Goal: Task Accomplishment & Management: Manage account settings

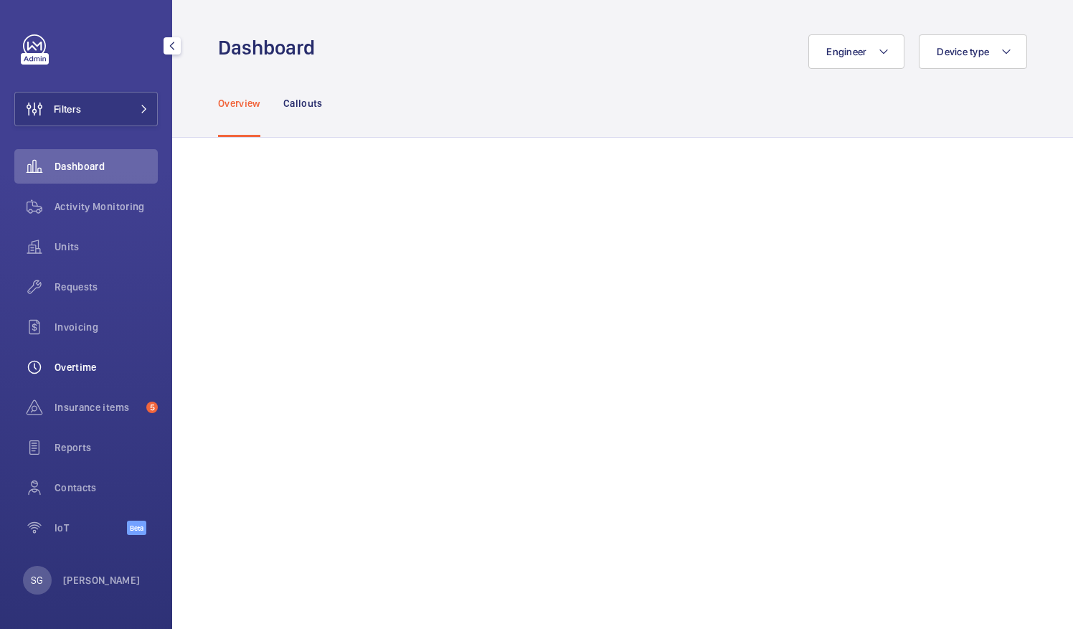
click at [88, 358] on div "Overtime" at bounding box center [85, 367] width 143 height 34
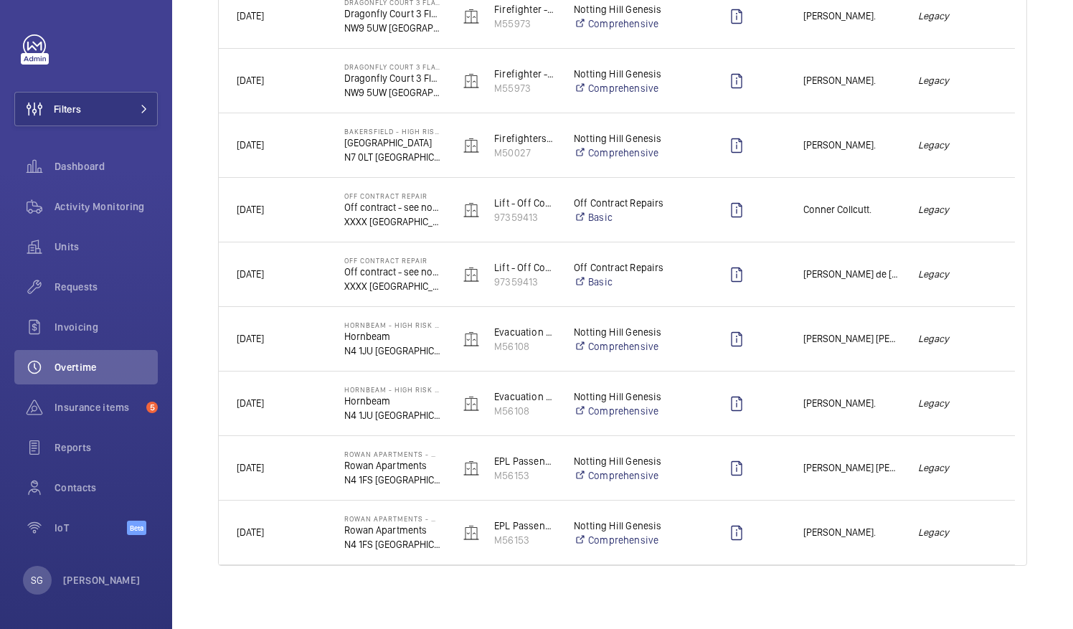
scroll to position [1640, 0]
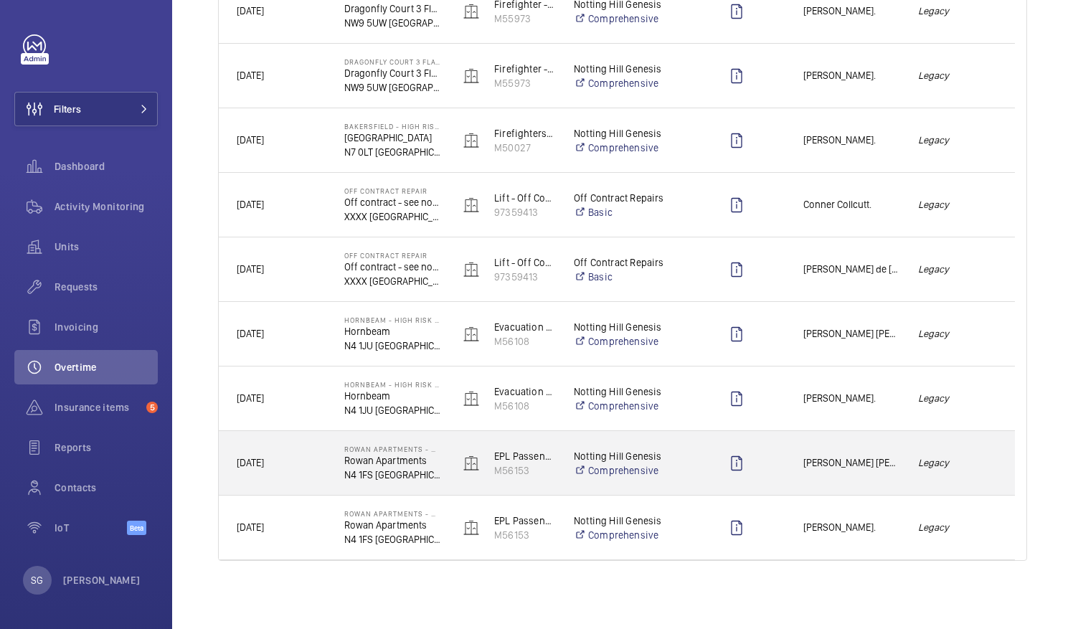
click at [900, 473] on div "Legacy" at bounding box center [956, 462] width 113 height 45
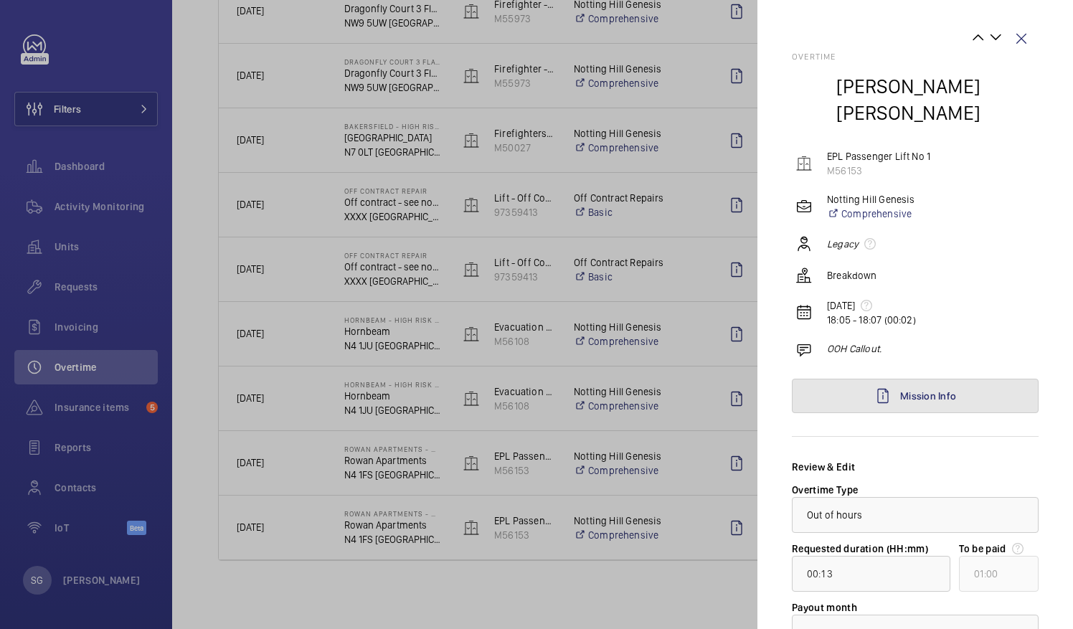
click at [933, 390] on span "Mission Info" at bounding box center [928, 395] width 56 height 11
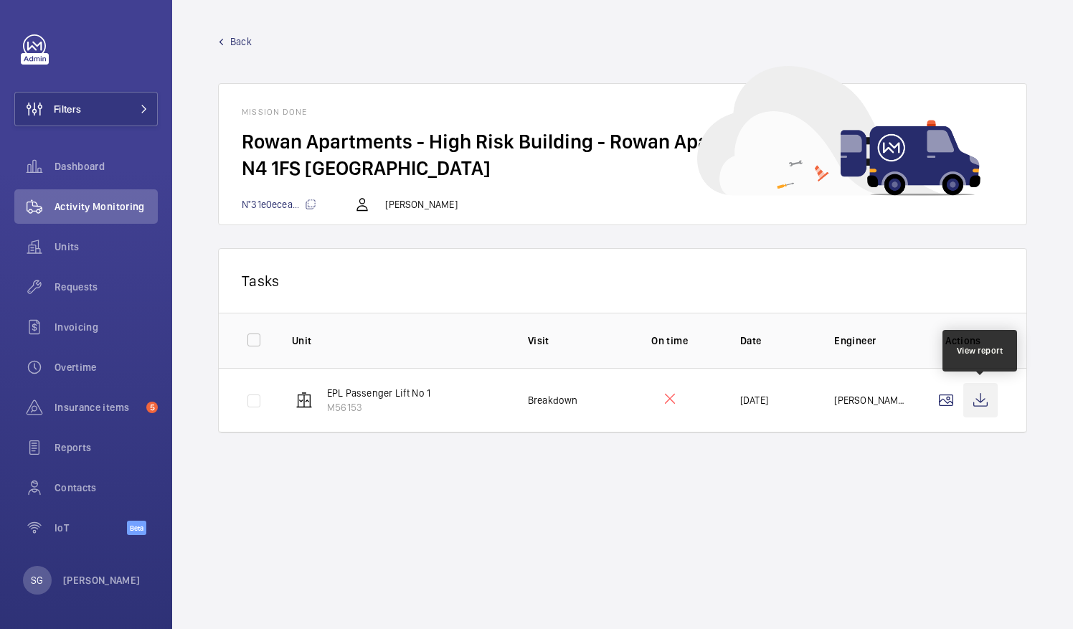
click at [978, 396] on wm-front-icon-button at bounding box center [980, 400] width 34 height 34
click at [244, 39] on span "Back" at bounding box center [241, 41] width 22 height 14
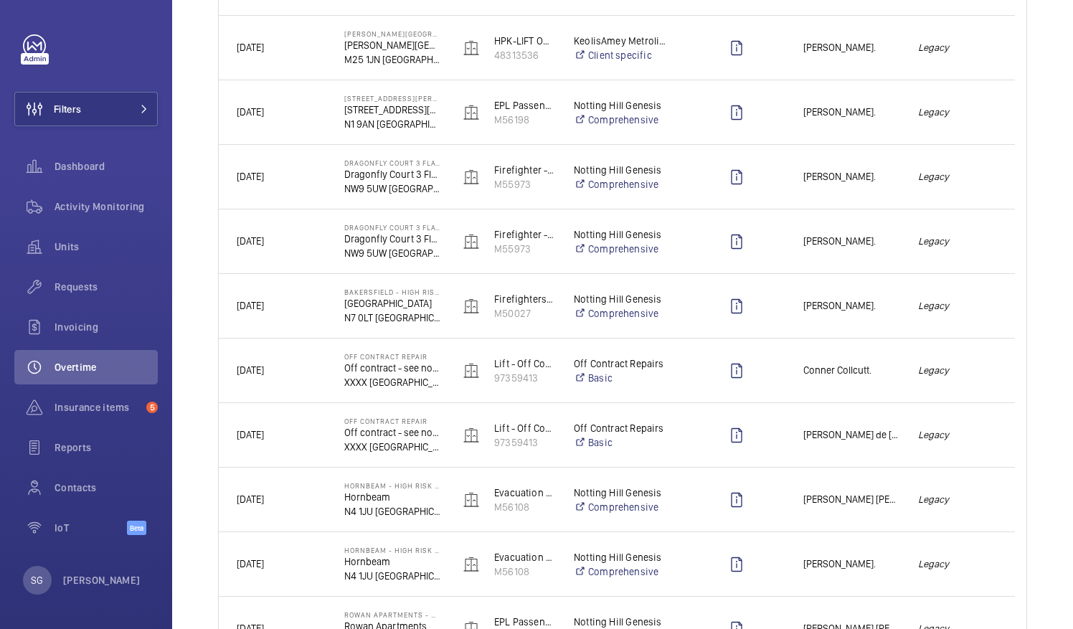
scroll to position [1640, 0]
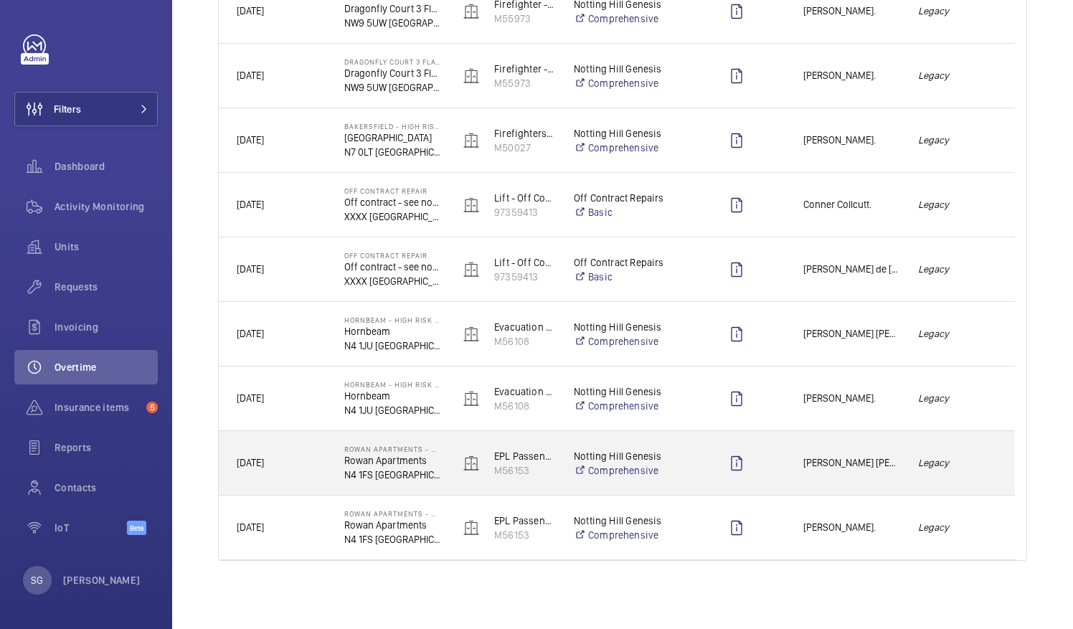
click at [895, 482] on div "[PERSON_NAME] [PERSON_NAME]." at bounding box center [842, 462] width 113 height 45
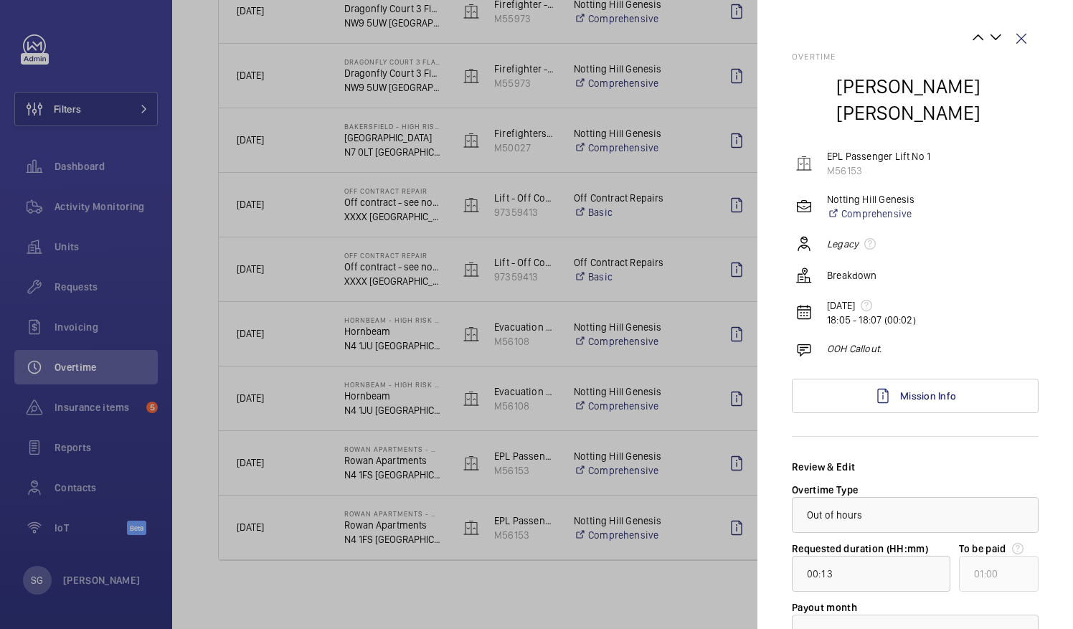
scroll to position [105, 0]
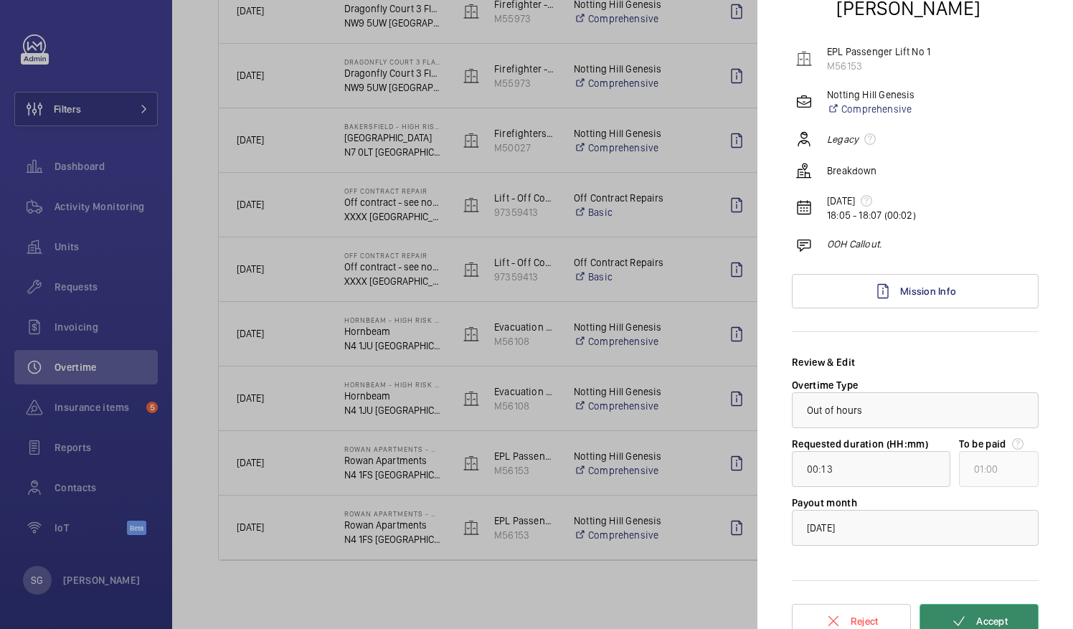
click at [1004, 613] on button "Accept" at bounding box center [978, 621] width 119 height 34
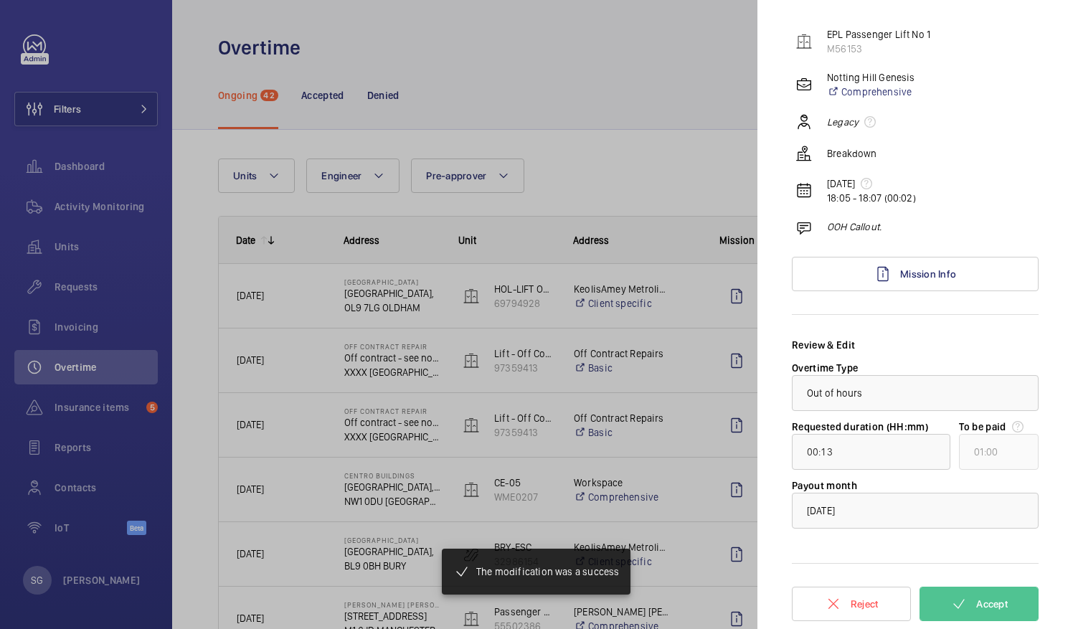
click at [640, 148] on div at bounding box center [536, 314] width 1073 height 629
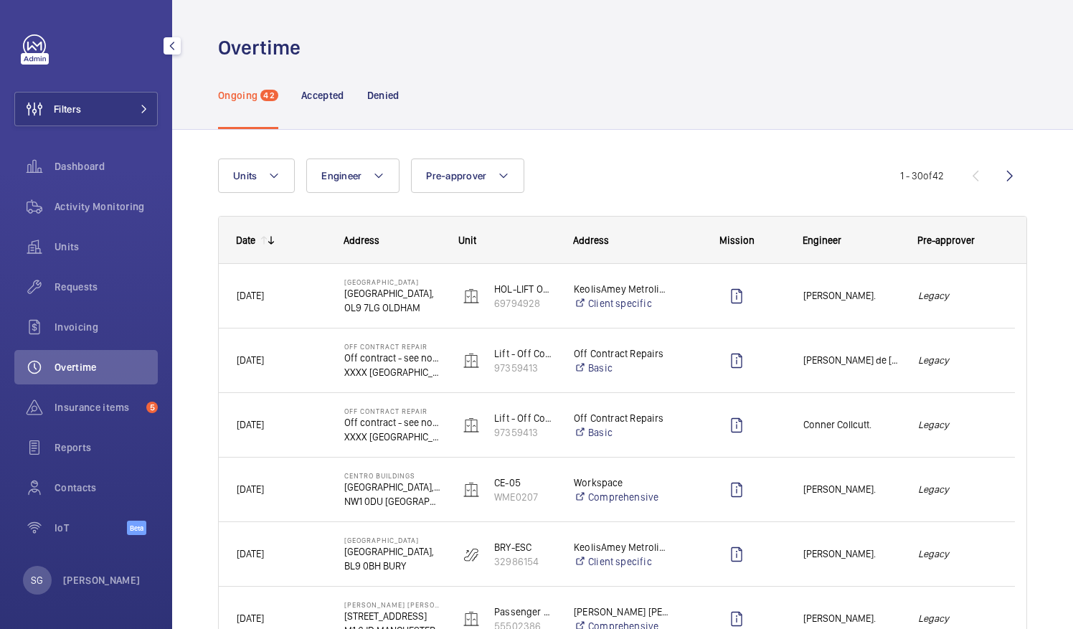
click at [120, 129] on div "Filters Dashboard Activity Monitoring Units Requests Invoicing Overtime Insuran…" at bounding box center [85, 292] width 143 height 516
click at [129, 103] on button "Filters" at bounding box center [85, 109] width 143 height 34
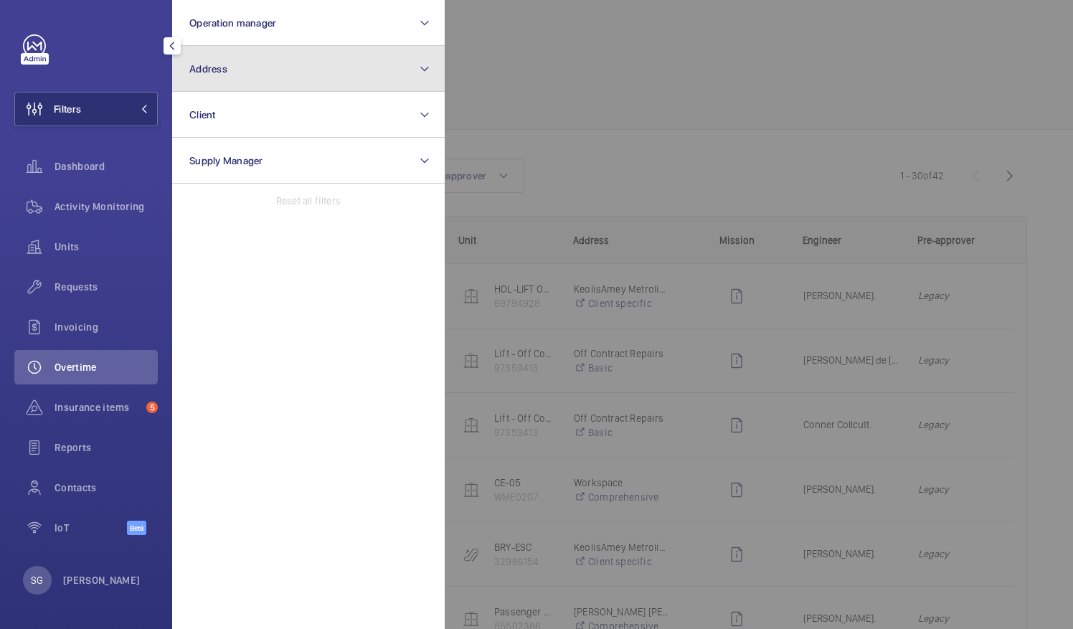
click at [290, 67] on button "Address" at bounding box center [308, 69] width 272 height 46
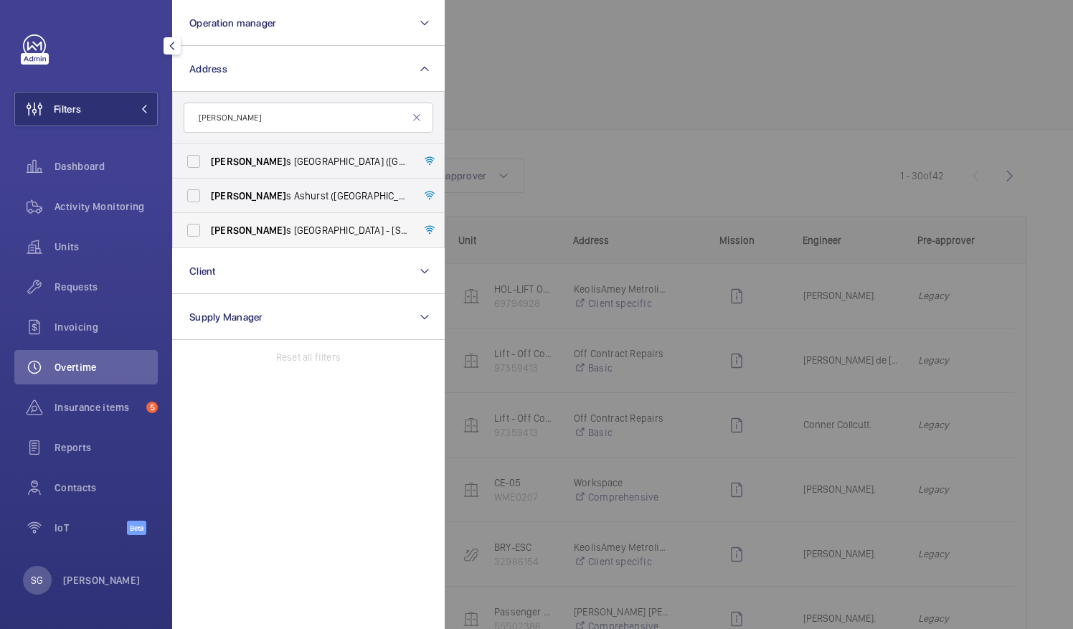
type input "[PERSON_NAME]"
click at [333, 224] on span "[PERSON_NAME] s London Wall - [STREET_ADDRESS]" at bounding box center [309, 230] width 197 height 14
click at [208, 224] on input "[PERSON_NAME] s London Wall - [STREET_ADDRESS]" at bounding box center [193, 230] width 29 height 29
checkbox input "true"
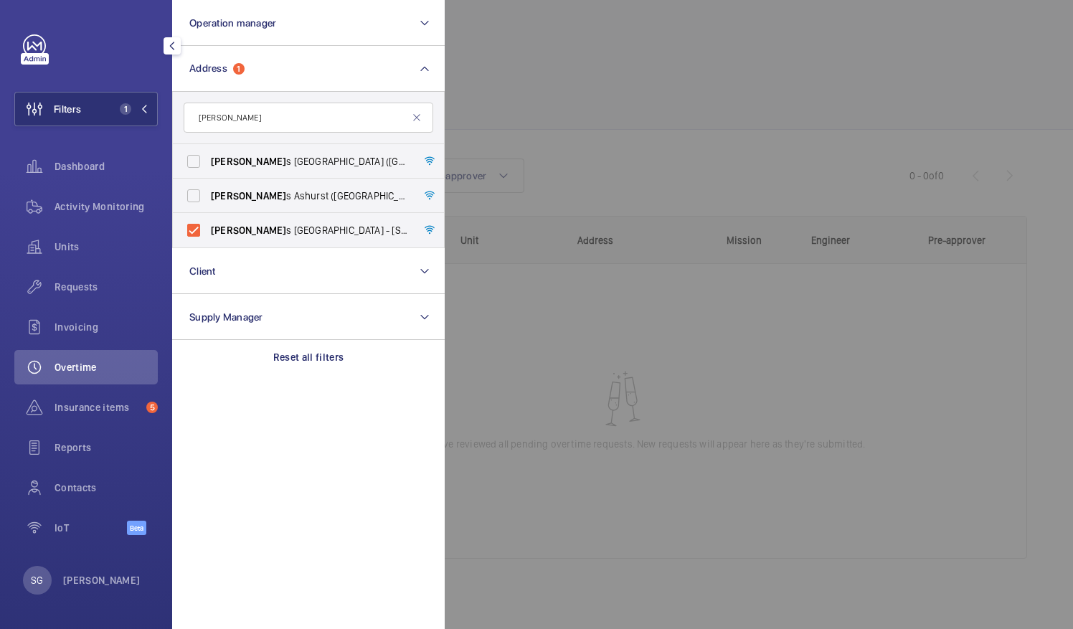
click at [736, 96] on div at bounding box center [981, 314] width 1073 height 629
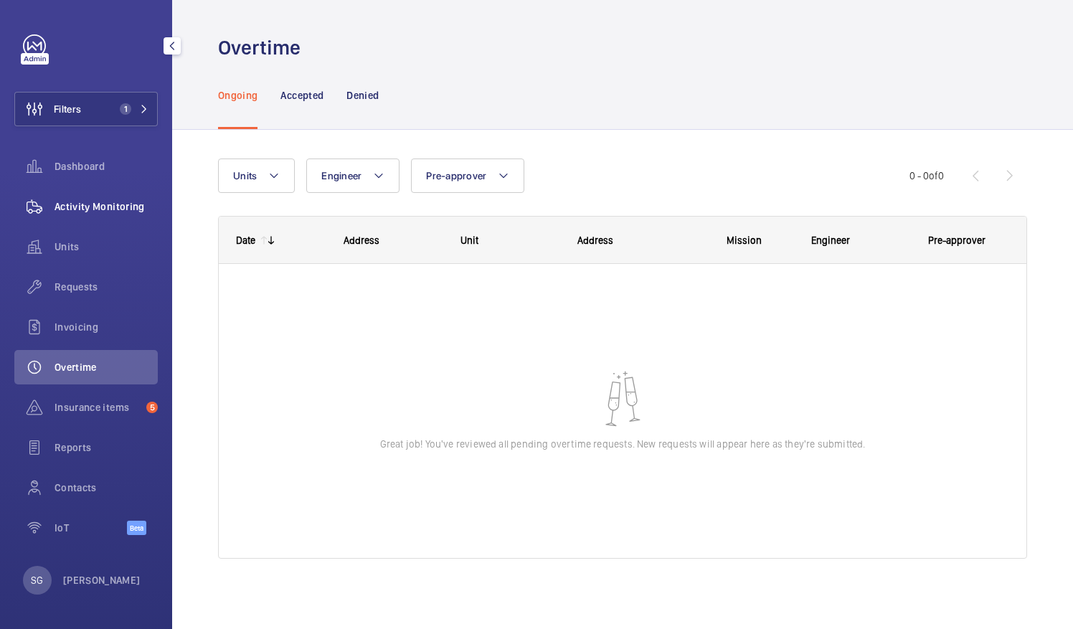
click at [113, 213] on span "Activity Monitoring" at bounding box center [105, 206] width 103 height 14
